Goal: Task Accomplishment & Management: Use online tool/utility

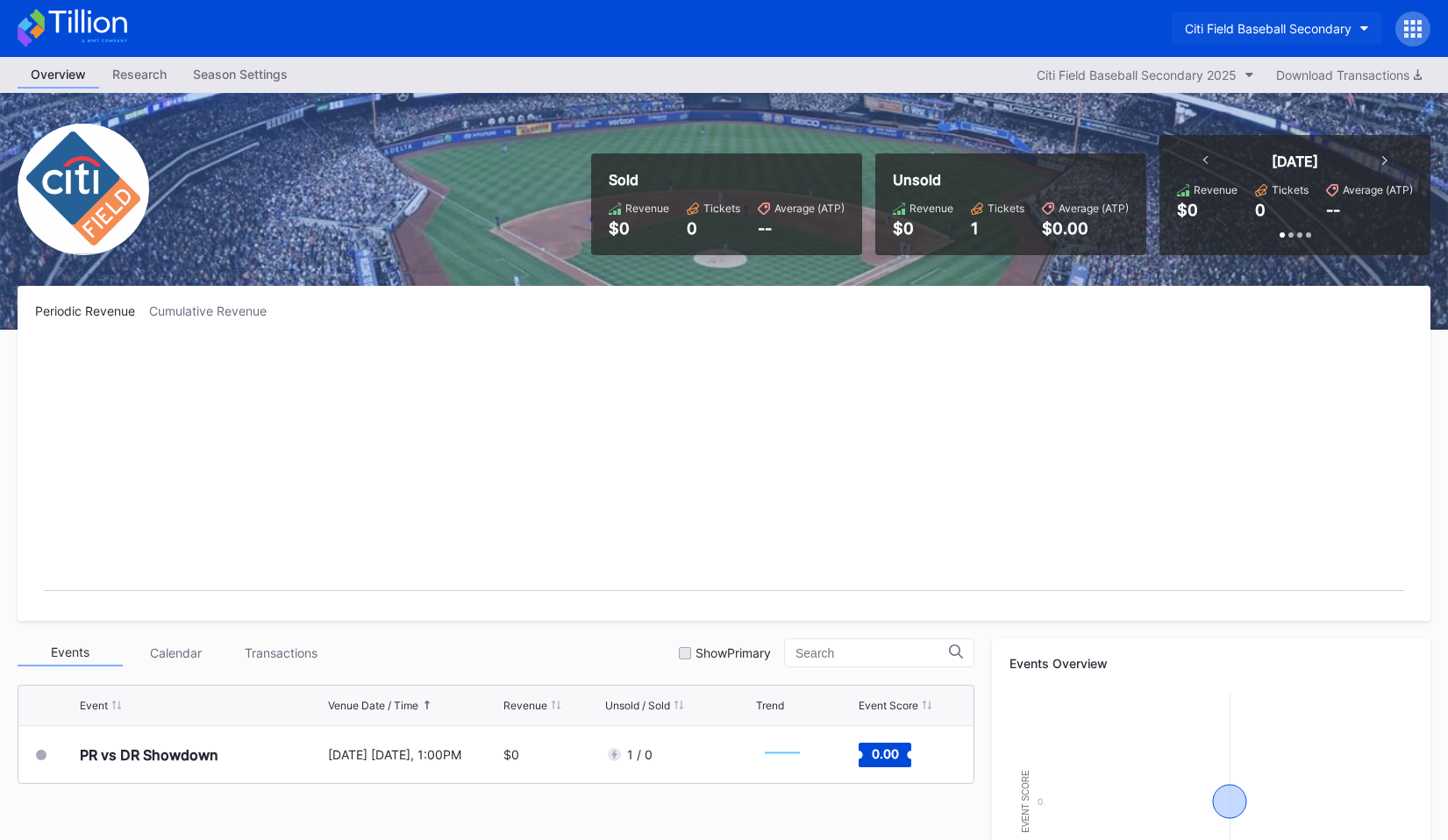
click at [1236, 25] on div "Citi Field Baseball Secondary" at bounding box center [1268, 28] width 166 height 14
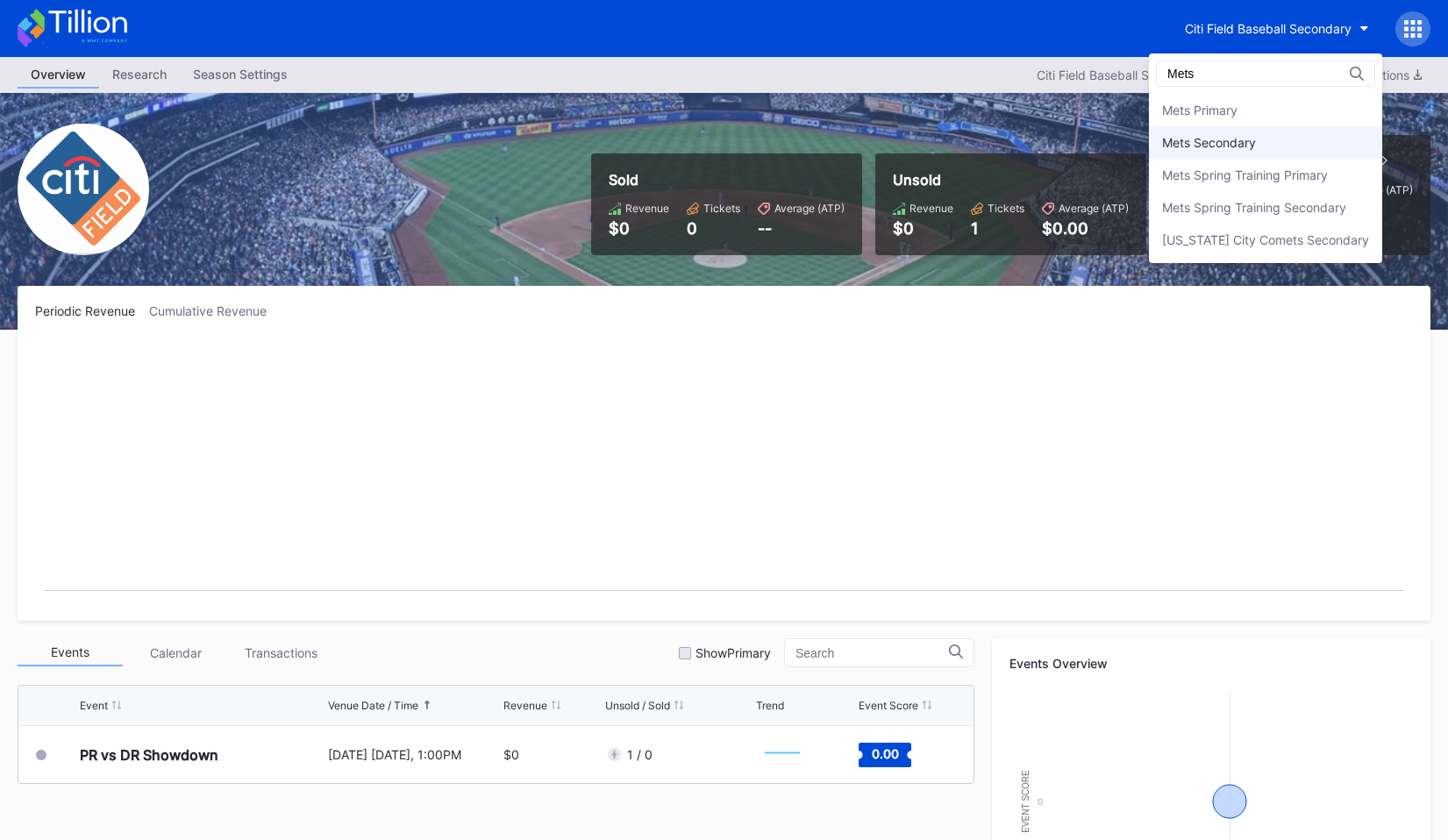
type input "Mets"
click at [1207, 135] on div "Mets Secondary" at bounding box center [1209, 141] width 94 height 14
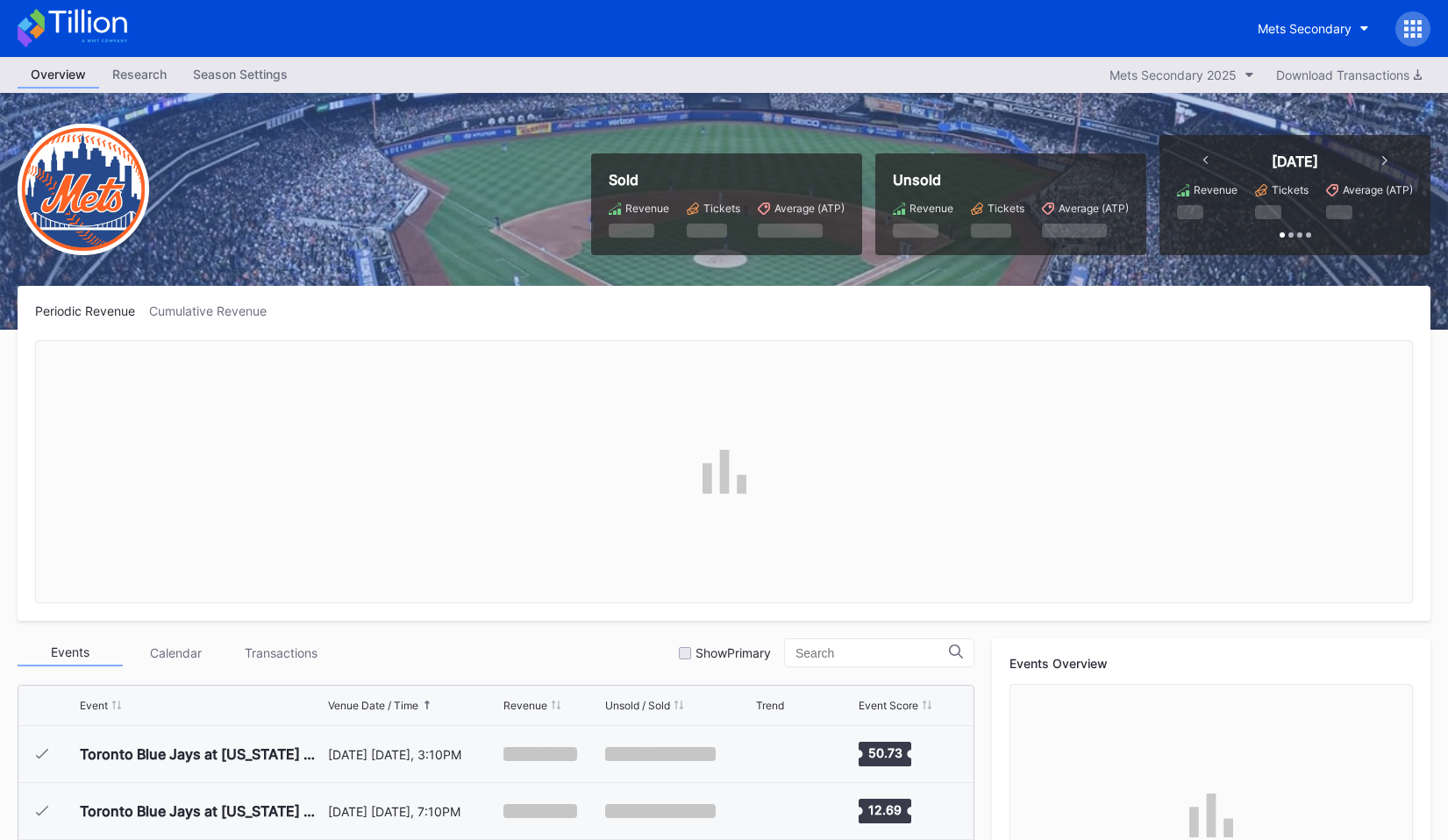
scroll to position [3535, 0]
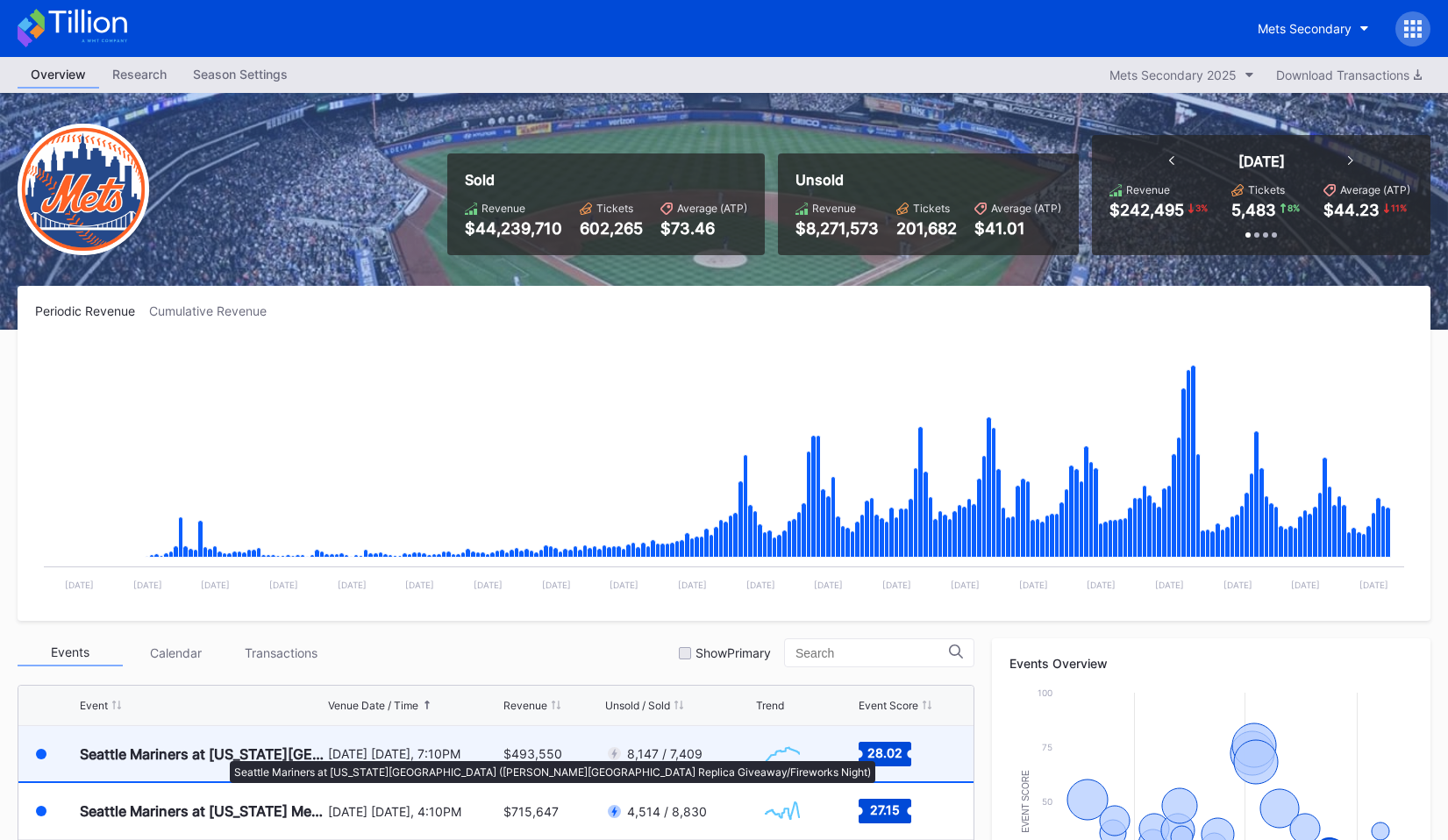
click at [221, 752] on div "Seattle Mariners at [US_STATE][GEOGRAPHIC_DATA] ([PERSON_NAME][GEOGRAPHIC_DATA]…" at bounding box center [201, 754] width 243 height 17
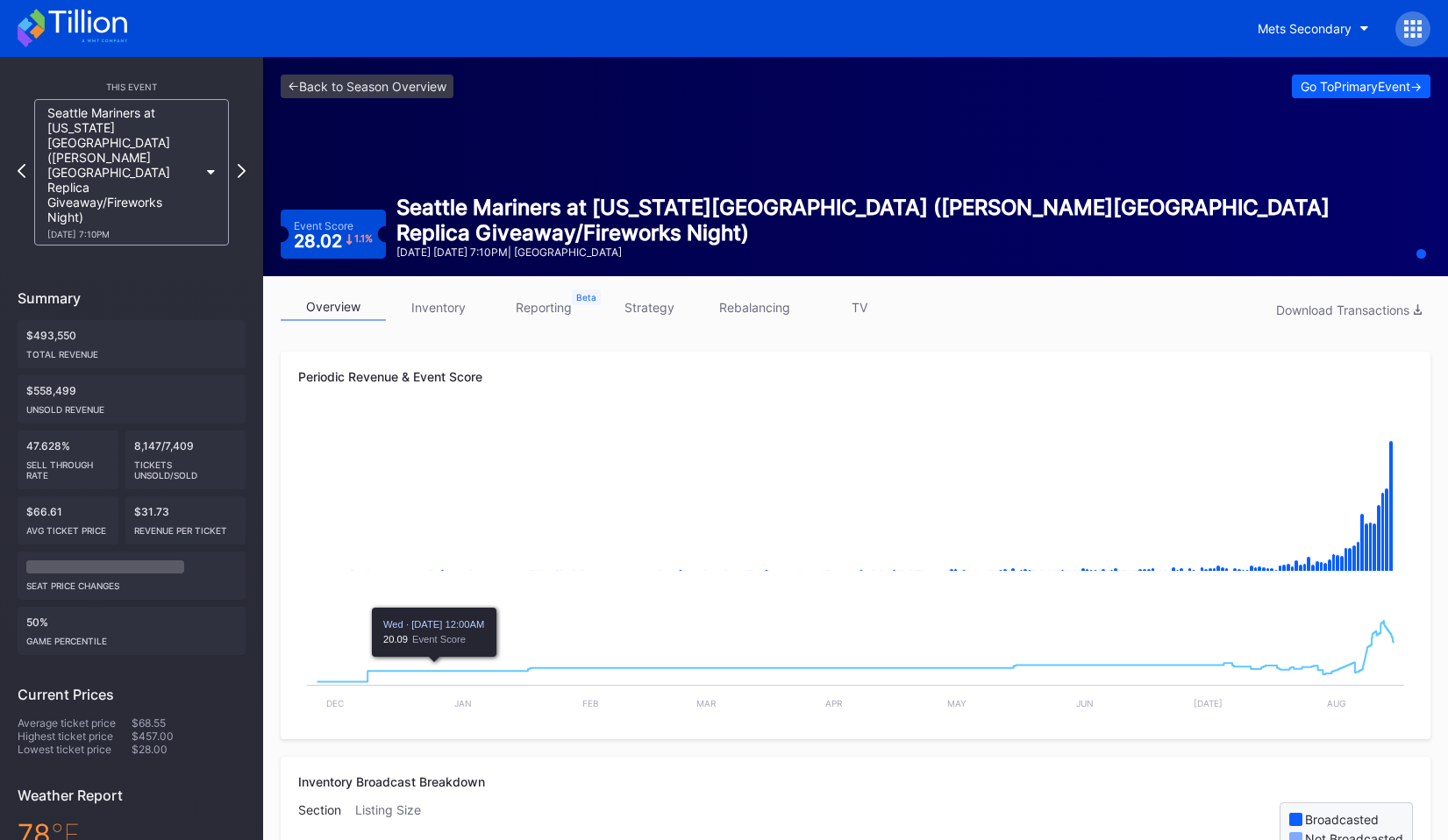
click at [443, 306] on link "inventory" at bounding box center [438, 307] width 105 height 27
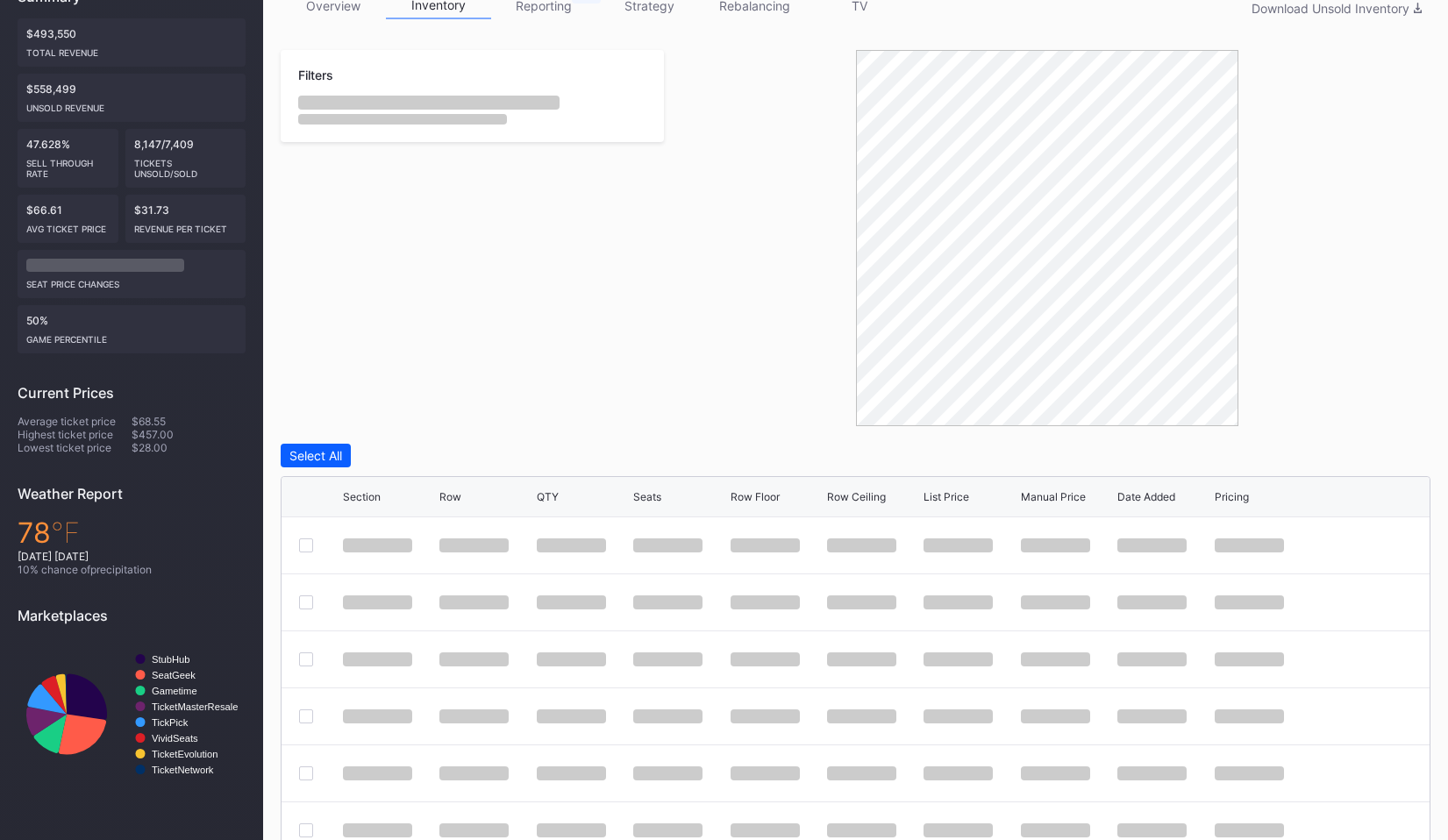
scroll to position [318, 0]
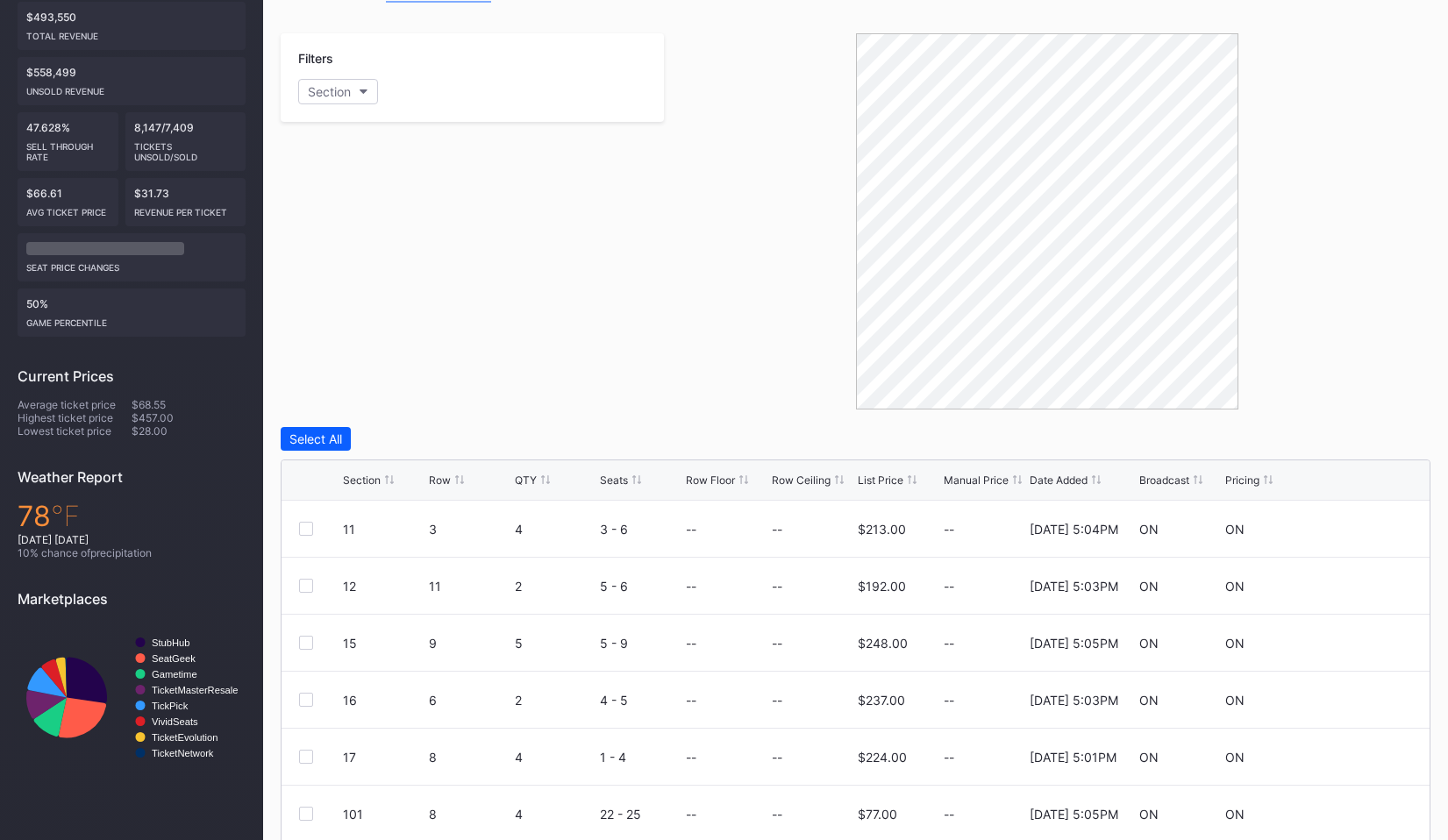
click at [1059, 476] on div "Date Added" at bounding box center [1058, 480] width 58 height 13
click at [1059, 477] on div "Date Added" at bounding box center [1058, 480] width 58 height 13
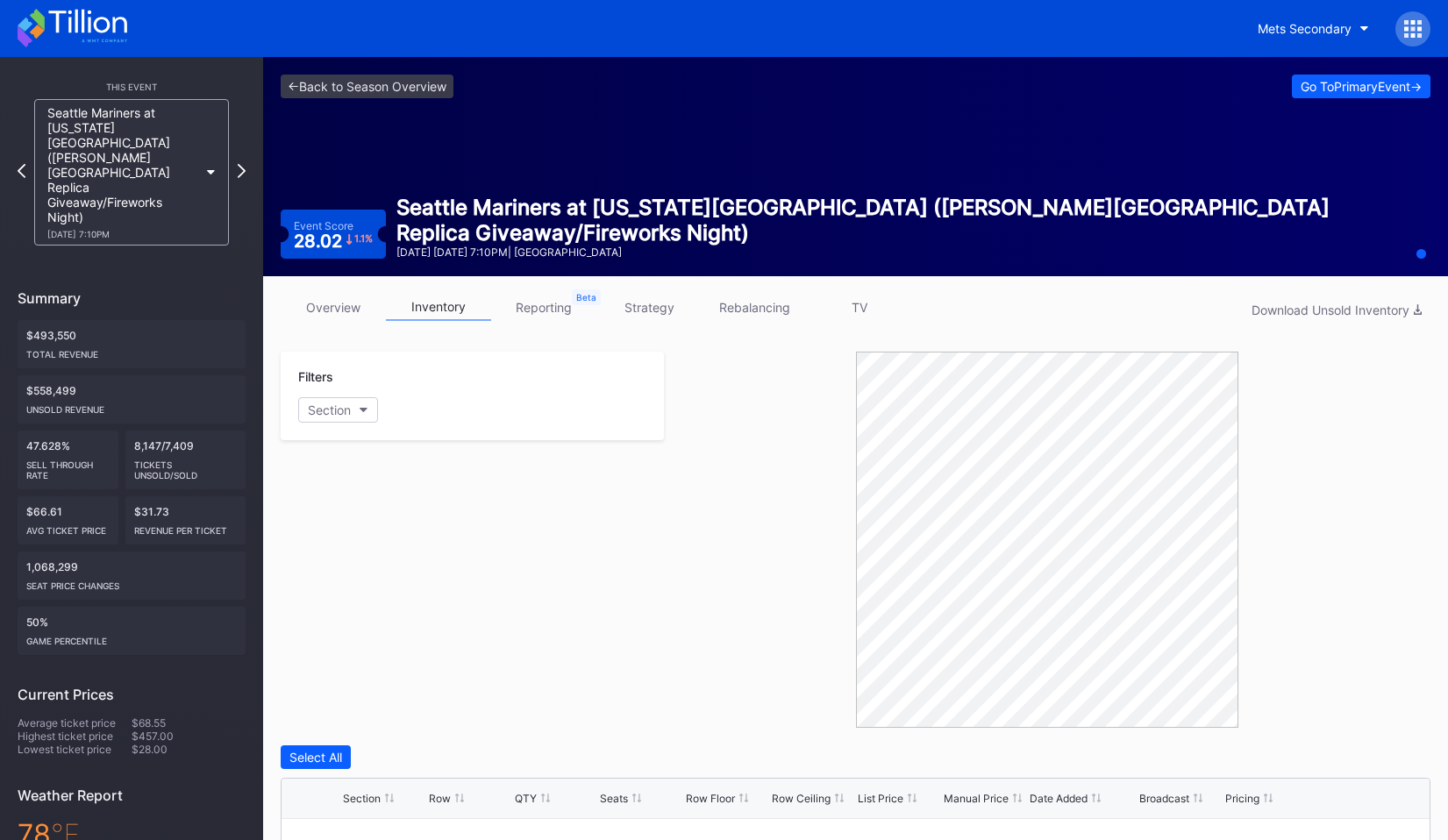
click at [765, 305] on link "rebalancing" at bounding box center [753, 307] width 105 height 27
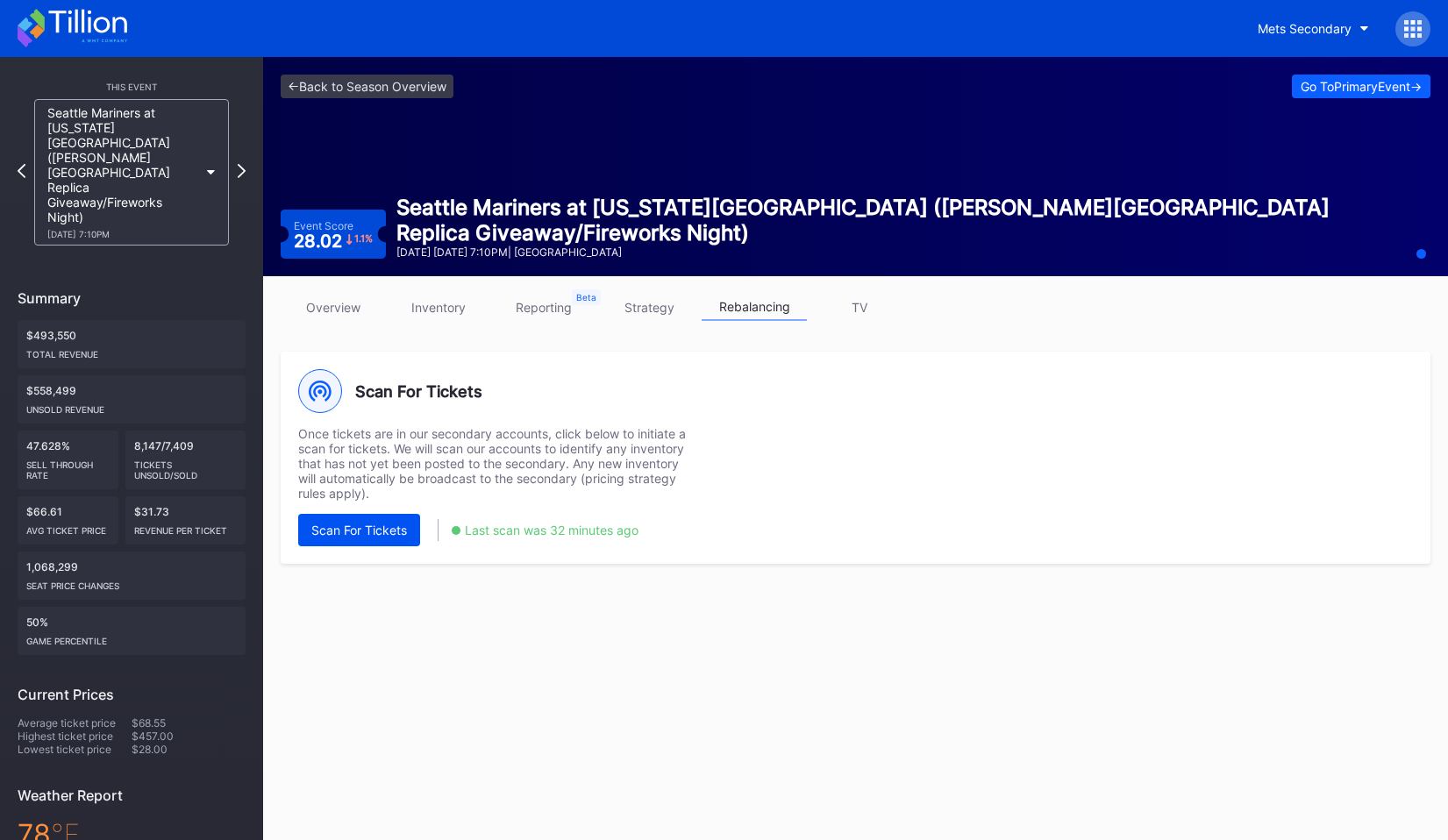
click at [393, 527] on div "Scan For Tickets" at bounding box center [359, 529] width 95 height 14
click at [1321, 90] on div "Go To Primary Event ->" at bounding box center [1361, 86] width 121 height 14
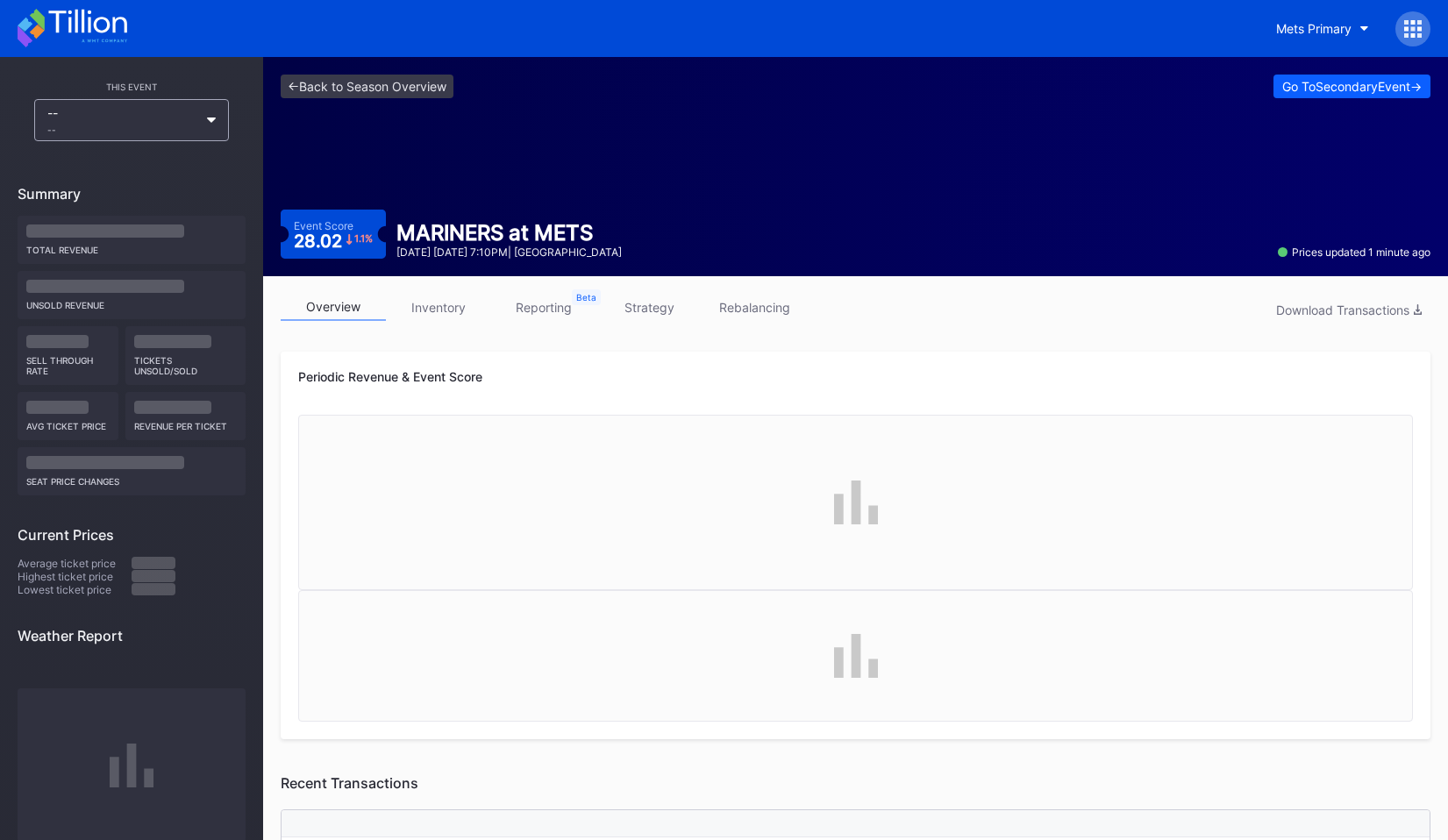
click at [742, 294] on link "rebalancing" at bounding box center [753, 307] width 105 height 27
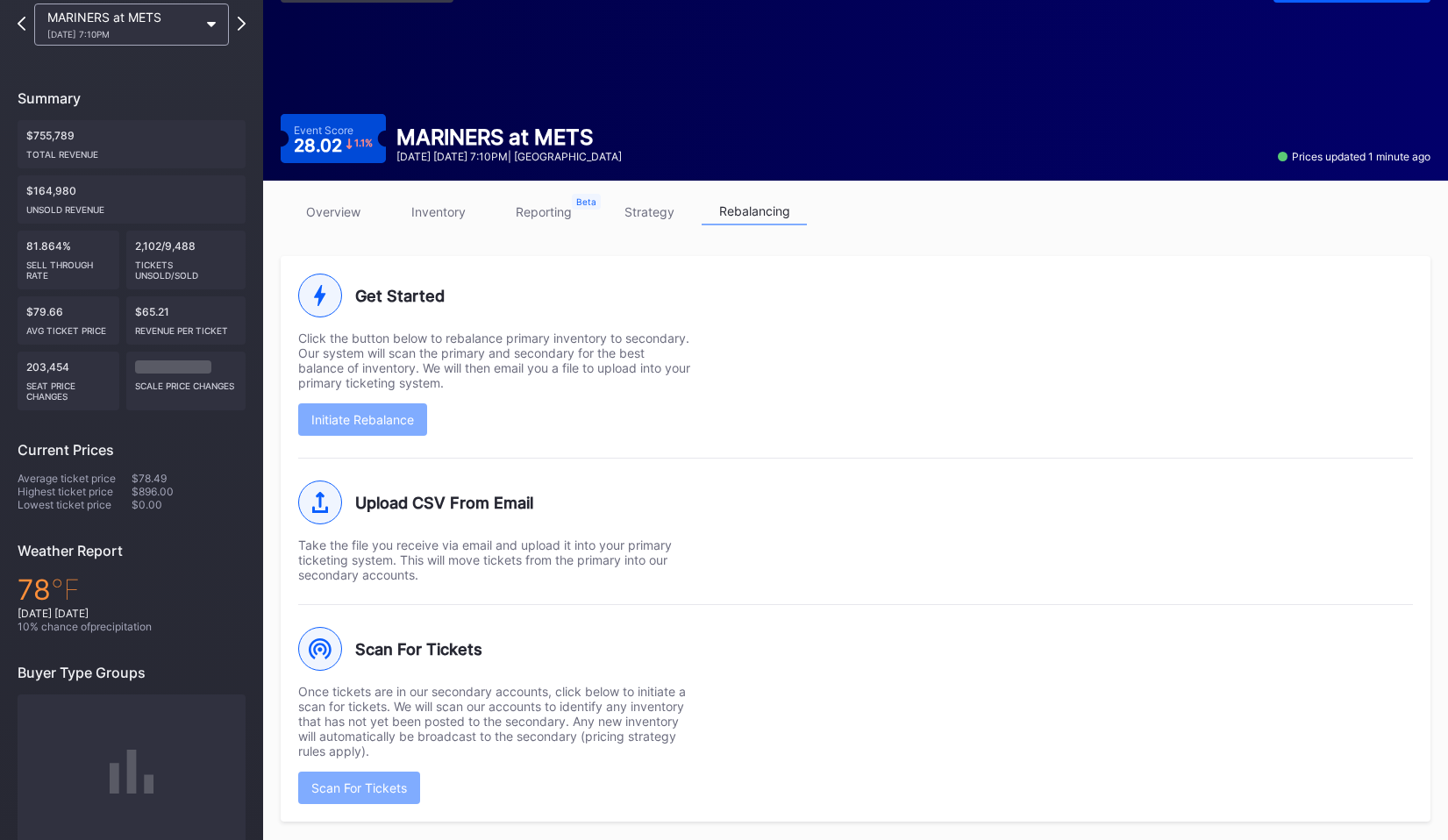
scroll to position [115, 0]
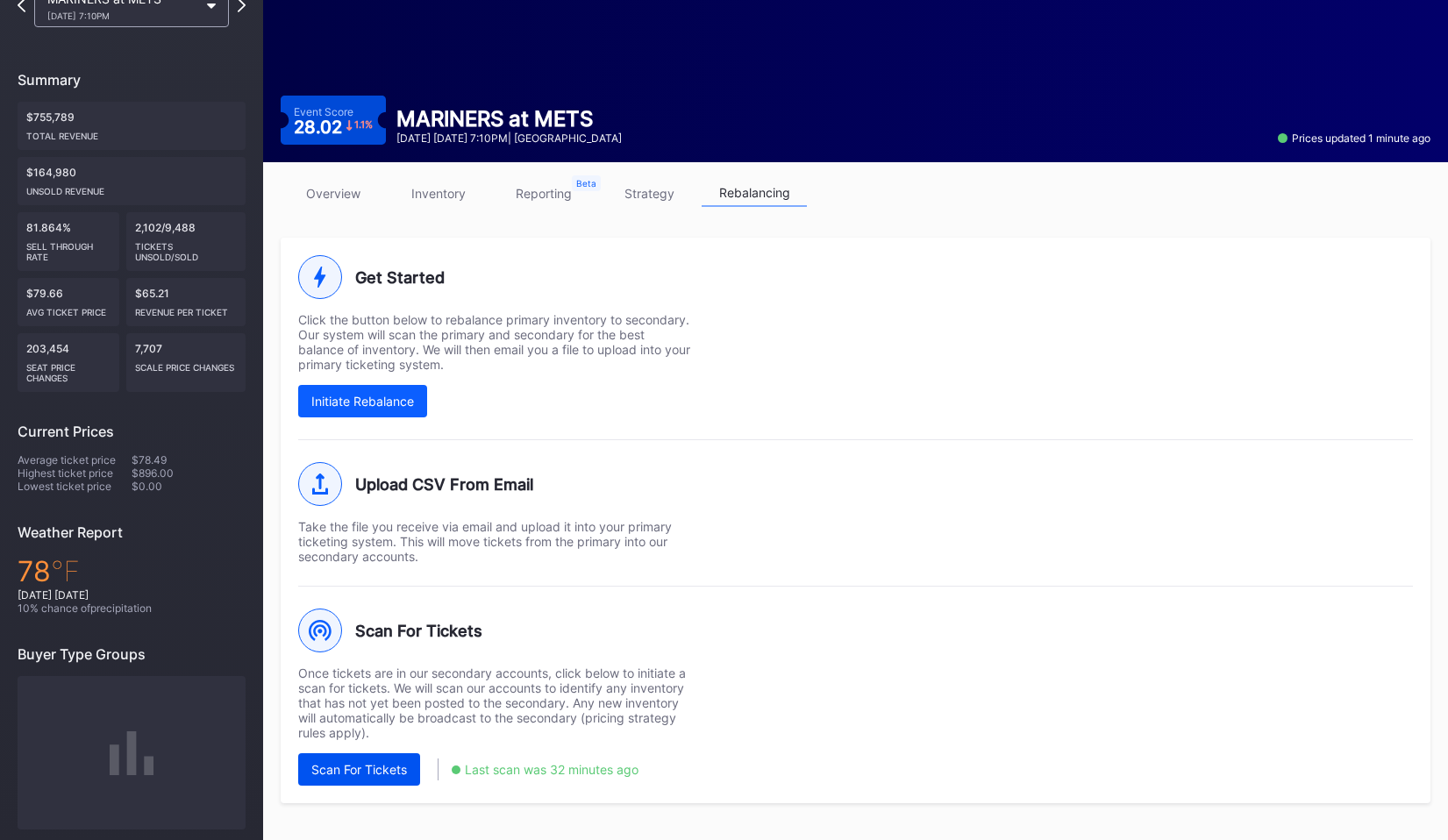
click at [381, 762] on div "Scan For Tickets" at bounding box center [359, 769] width 95 height 14
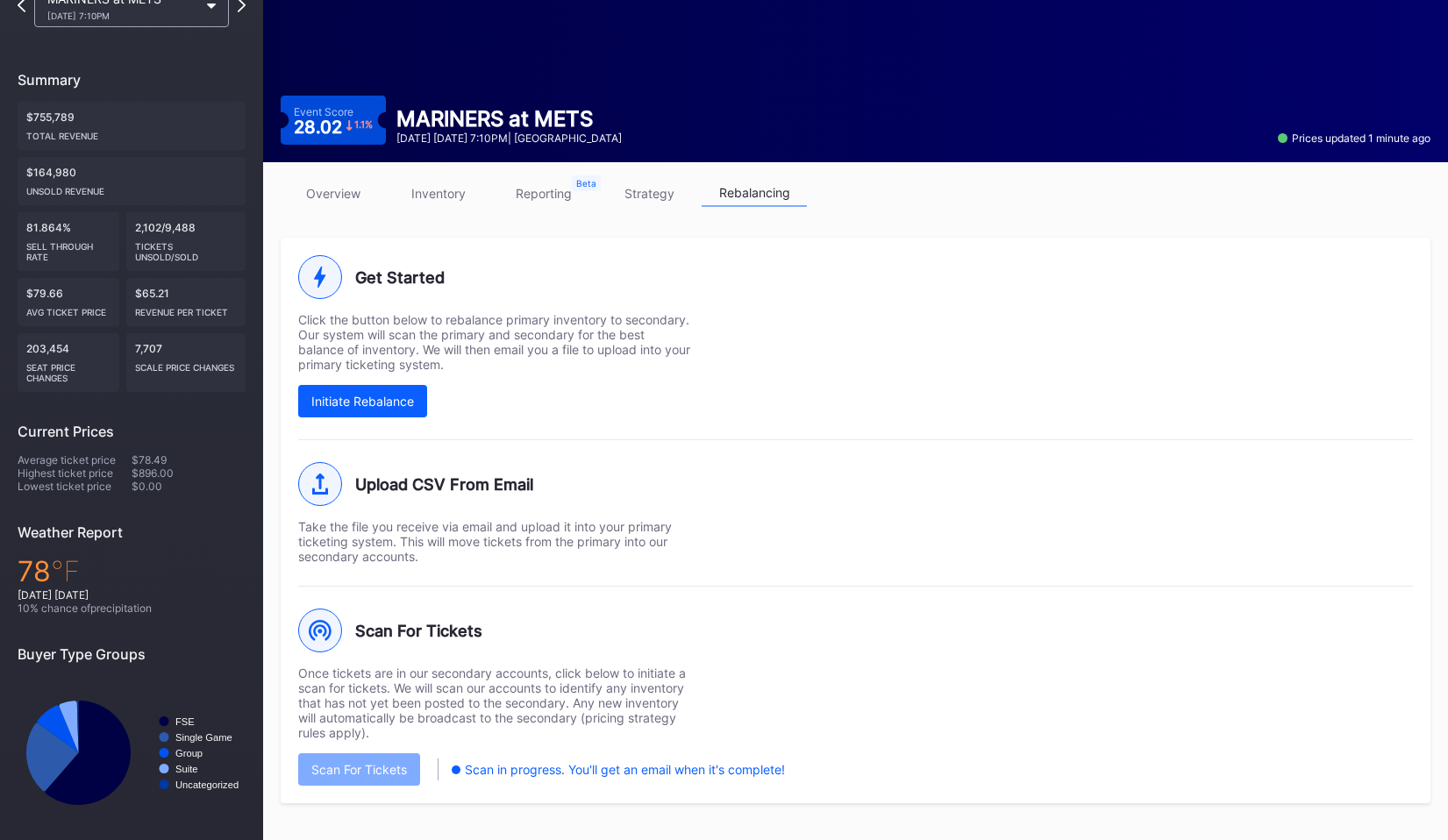
click at [418, 195] on link "inventory" at bounding box center [438, 193] width 105 height 27
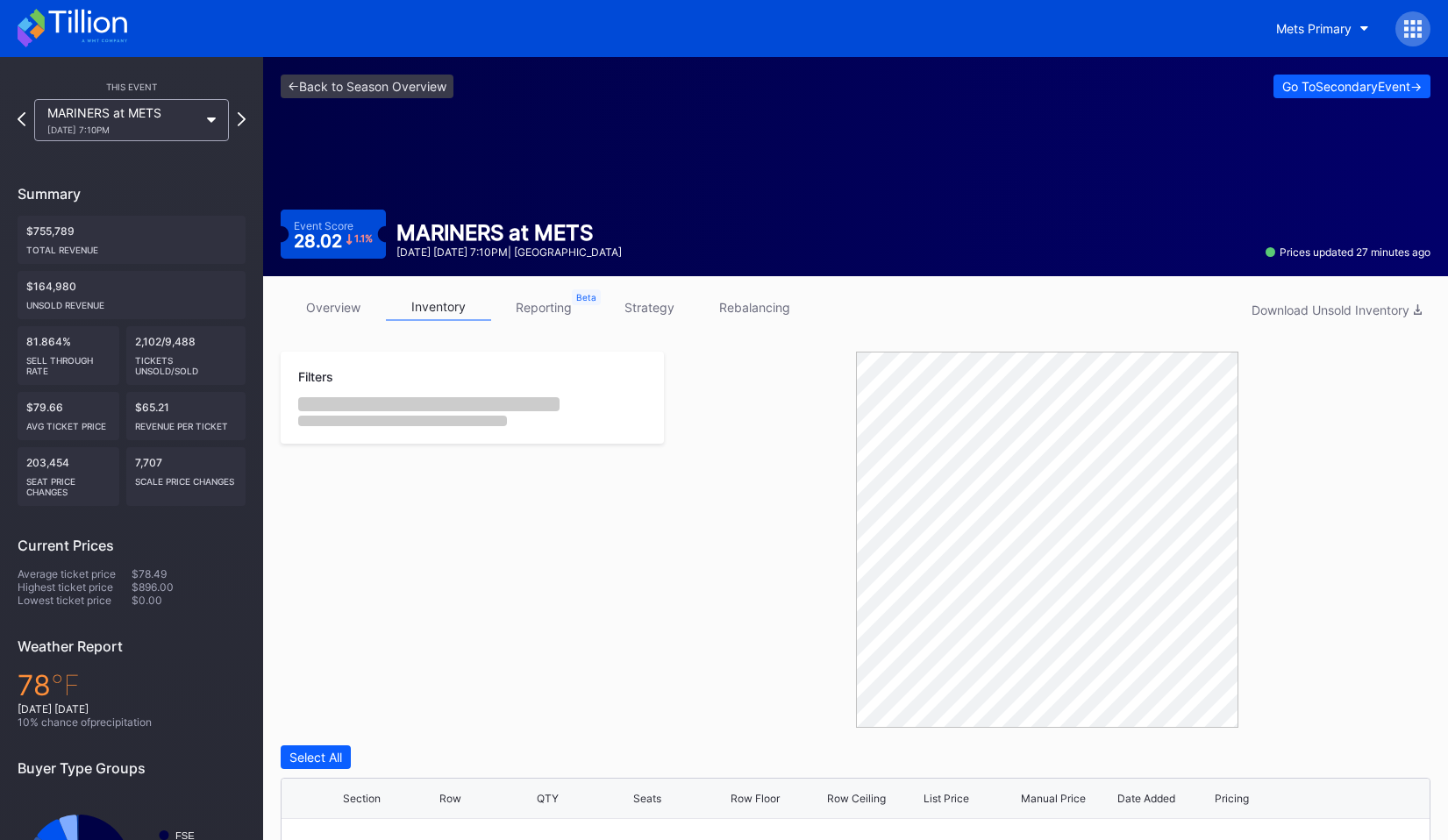
scroll to position [439, 0]
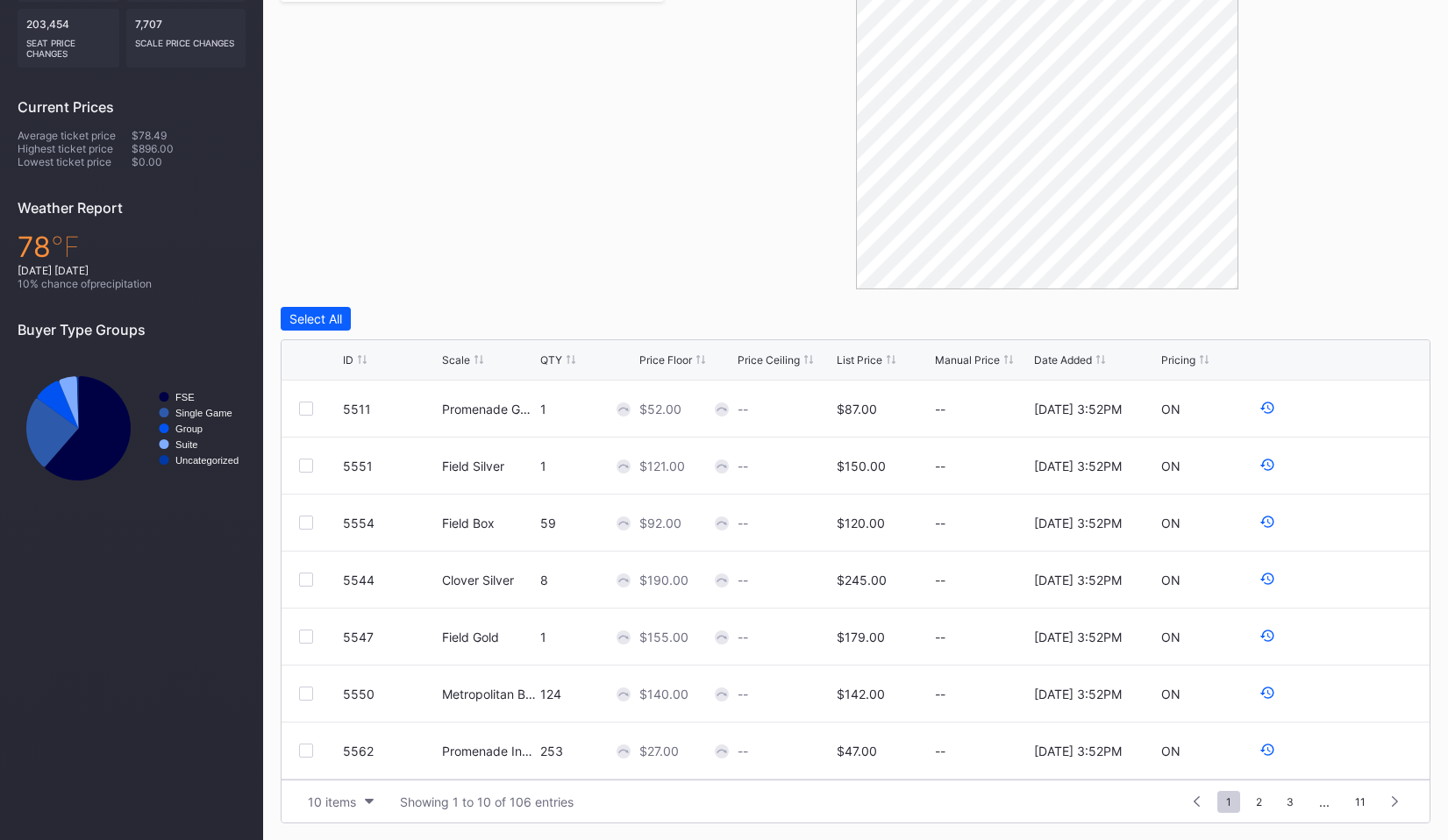
click at [1065, 357] on div "Date Added" at bounding box center [1063, 360] width 58 height 13
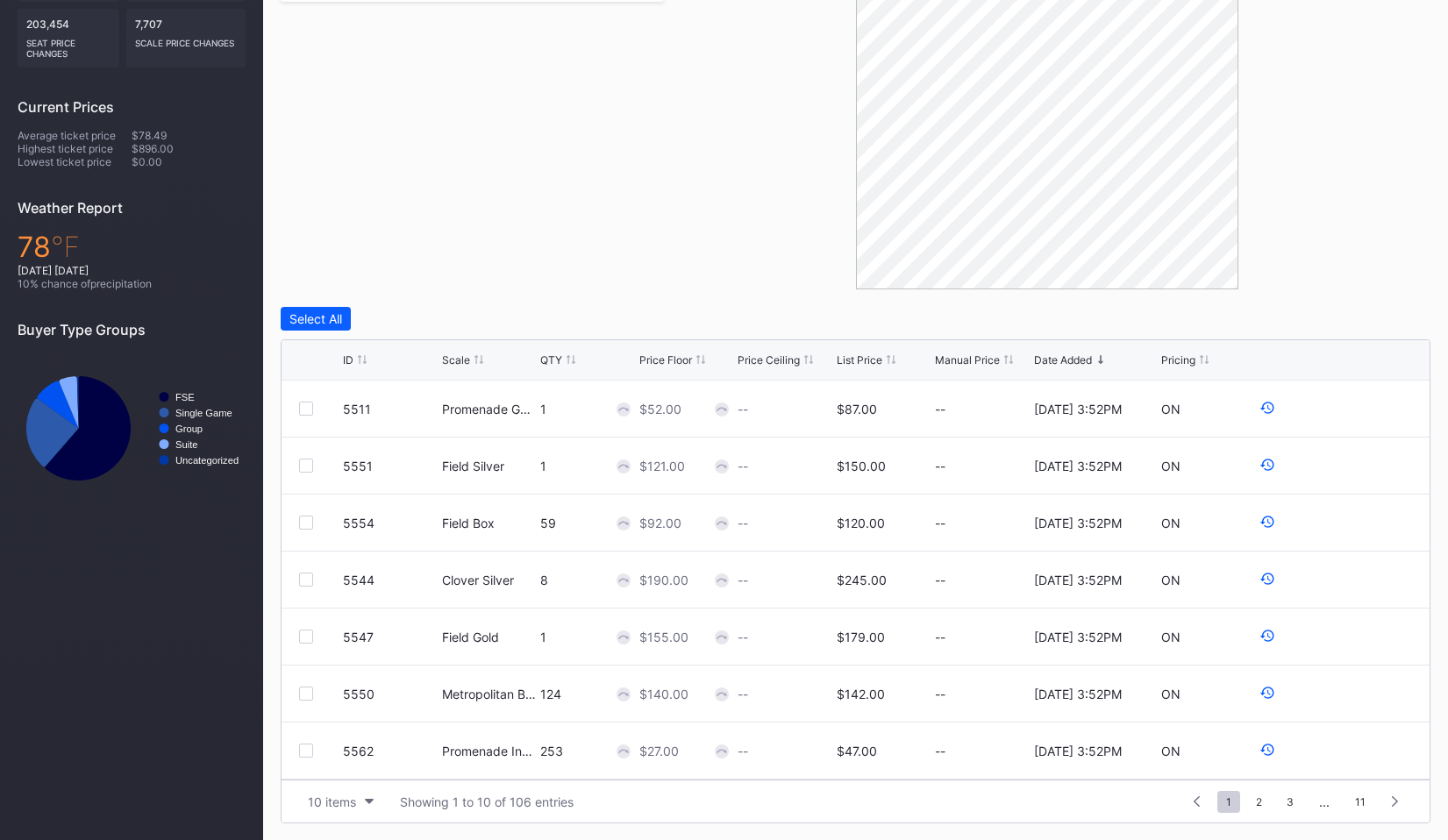
click at [1065, 357] on div "Date Added" at bounding box center [1063, 360] width 58 height 13
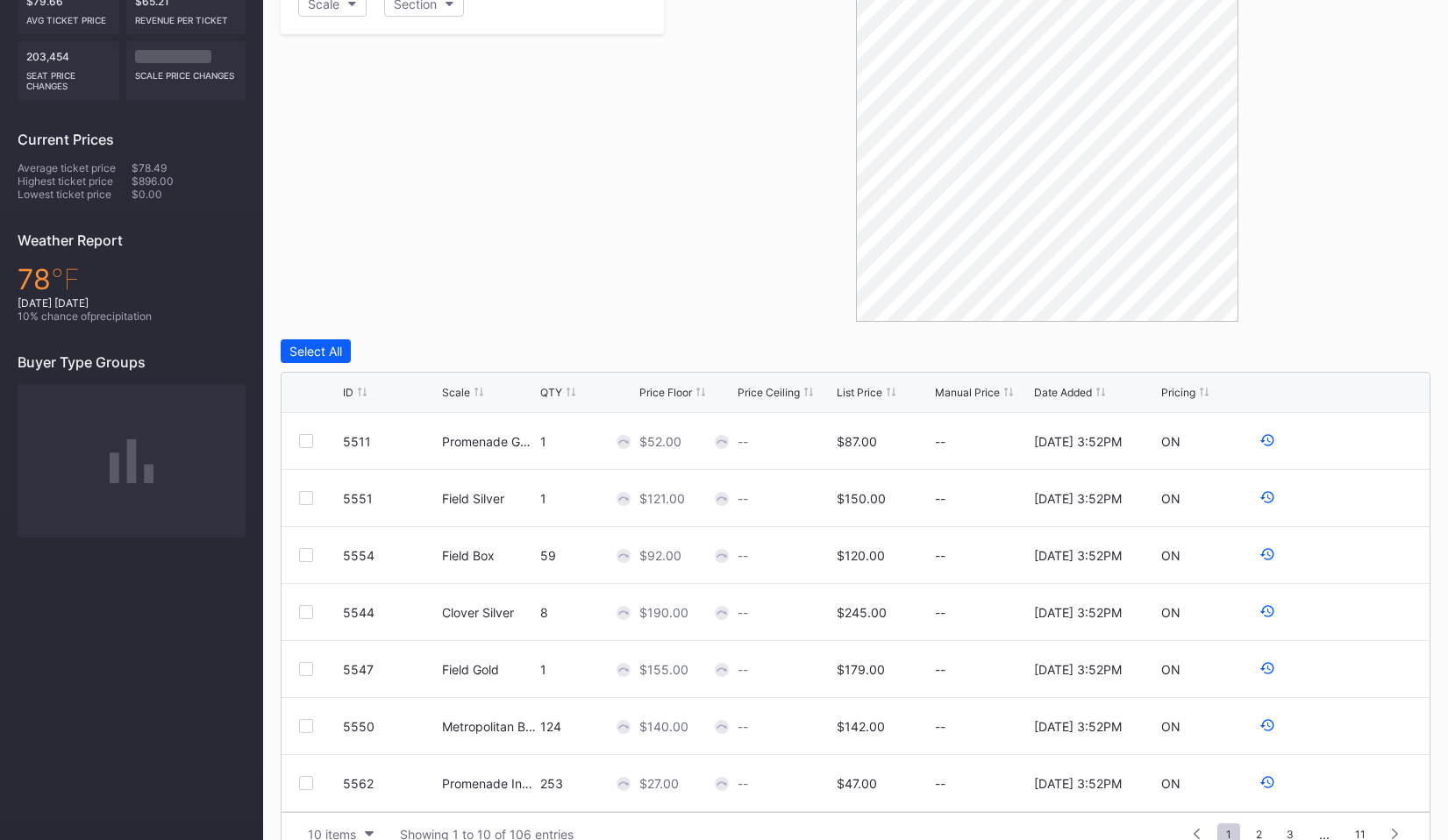
scroll to position [439, 0]
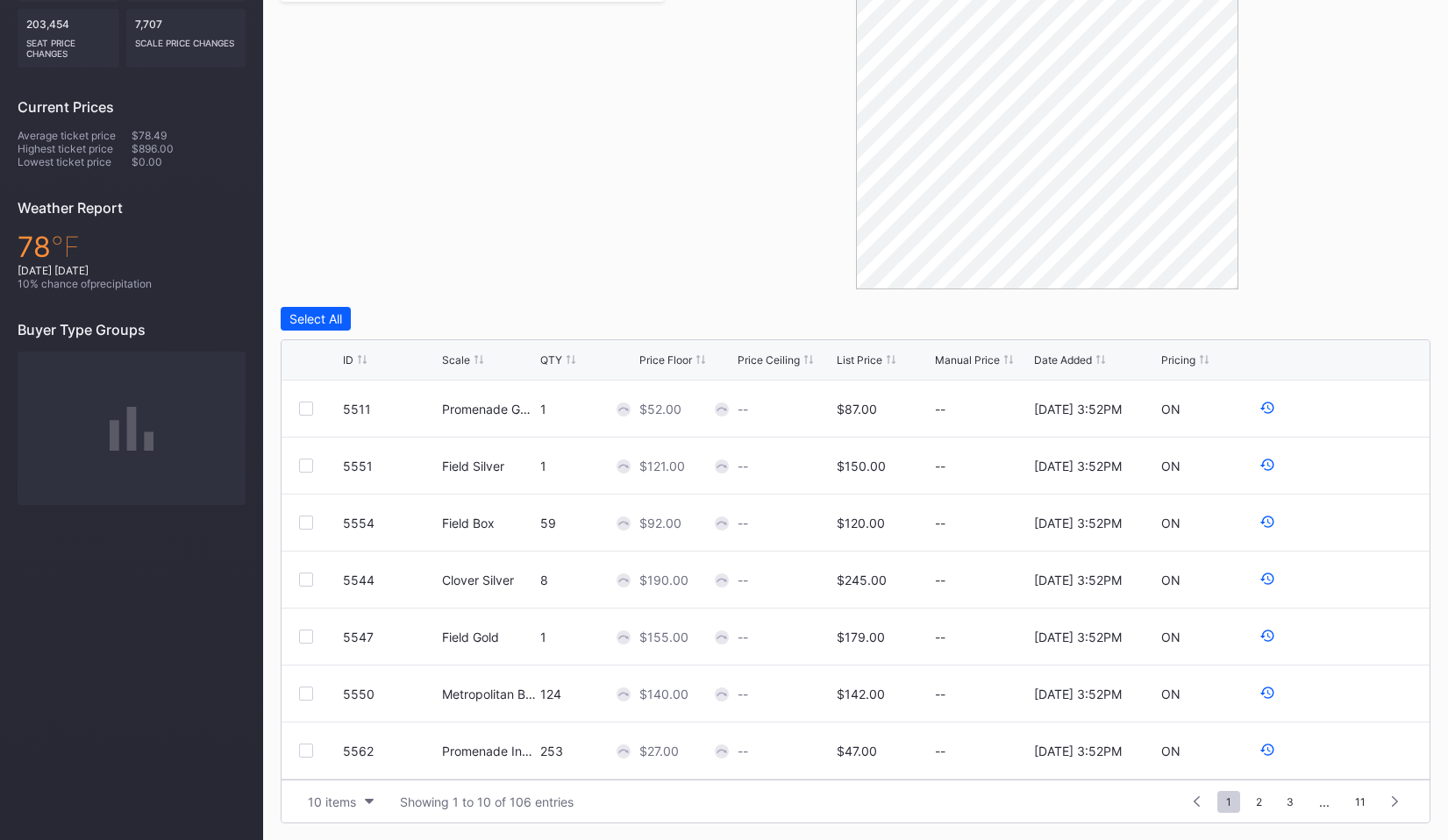
click at [1037, 347] on div "ID Scale QTY Price Floor Price Ceiling List Price Manual Price Date Added Prici…" at bounding box center [855, 361] width 1148 height 40
click at [1044, 356] on div "Date Added" at bounding box center [1063, 360] width 58 height 13
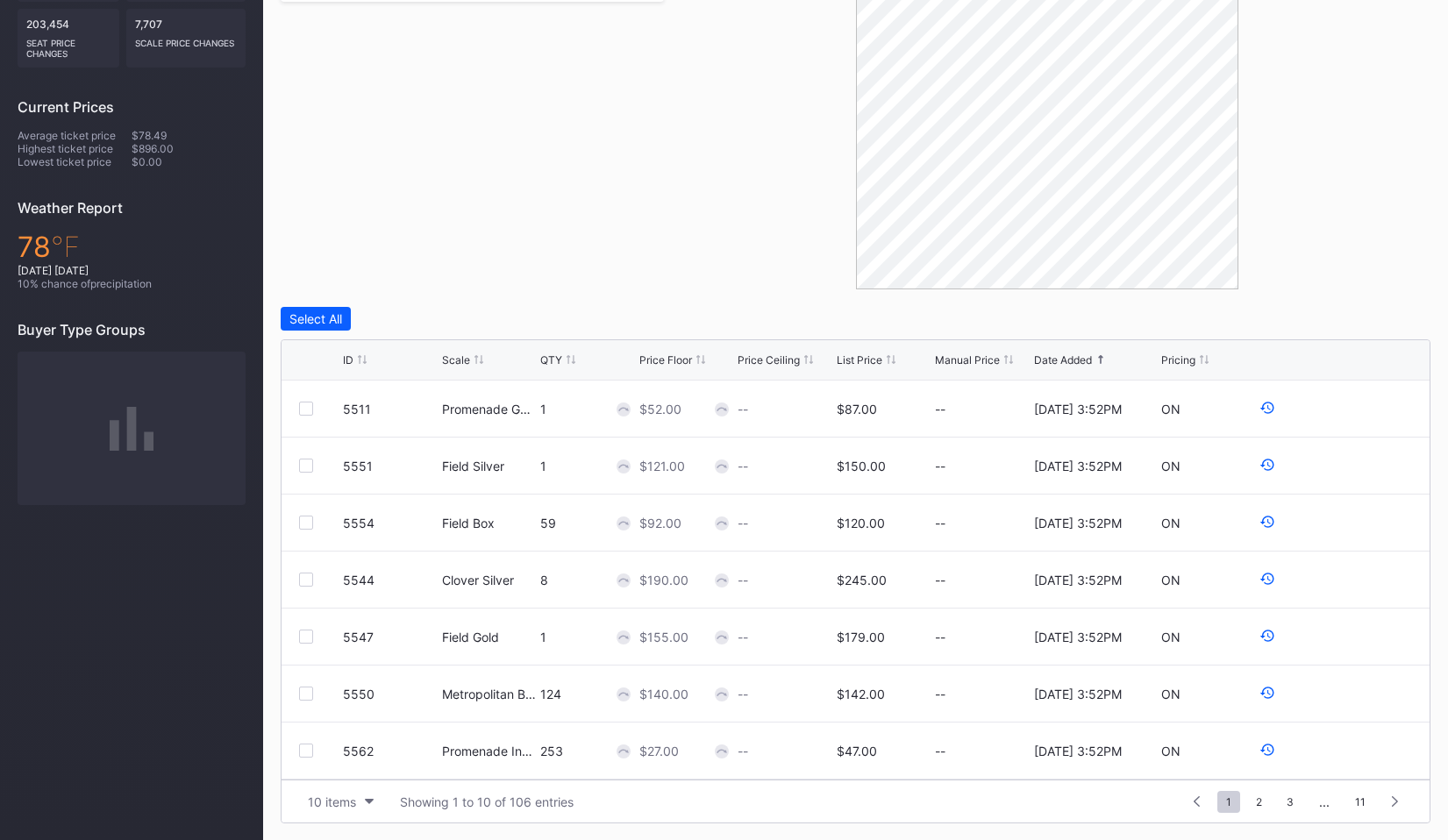
click at [1044, 356] on div "Date Added" at bounding box center [1063, 360] width 58 height 13
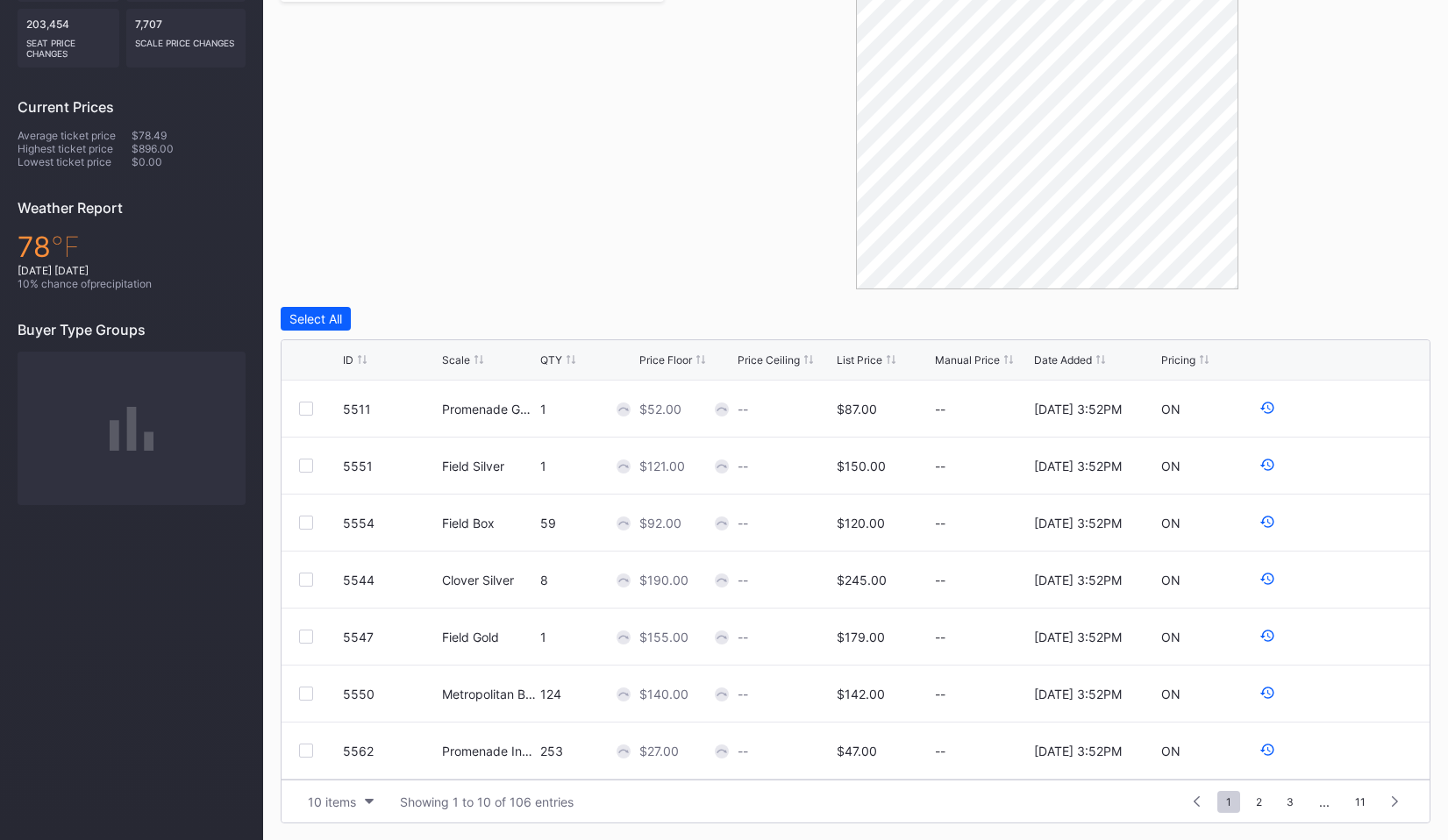
click at [1044, 356] on div "Date Added" at bounding box center [1063, 360] width 58 height 13
click at [459, 353] on div "Scale" at bounding box center [455, 360] width 28 height 13
